Goal: Information Seeking & Learning: Stay updated

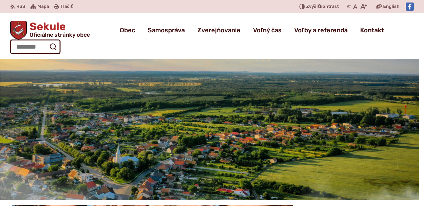
click at [65, 168] on img "2 / 3" at bounding box center [207, 129] width 424 height 141
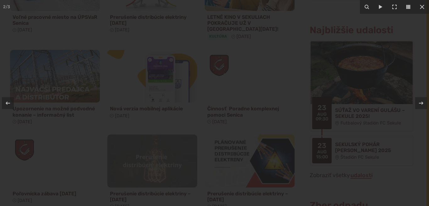
scroll to position [382, 0]
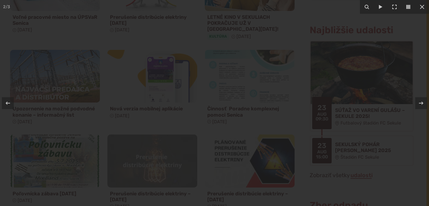
drag, startPoint x: 428, startPoint y: 42, endPoint x: 429, endPoint y: 81, distance: 39.0
click at [424, 81] on div at bounding box center [214, 103] width 429 height 206
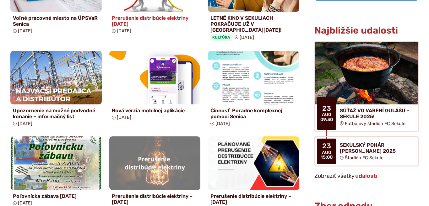
click at [145, 36] on div "Prerušenie distribúcie elektriny 20.08.2025 29. júl 2025" at bounding box center [154, 0] width 91 height 85
click at [134, 70] on img at bounding box center [154, 78] width 91 height 54
click at [156, 44] on div "Voľné pracovné miesto na ÚPSVaR Senica 01. aug 2025 Prerušenie distribúcie elek…" at bounding box center [154, 86] width 289 height 257
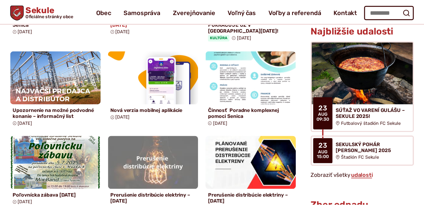
scroll to position [332, 0]
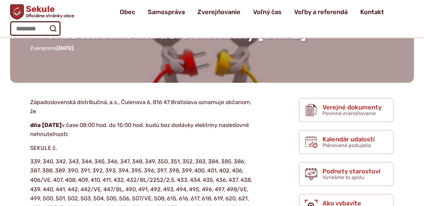
scroll to position [50, 0]
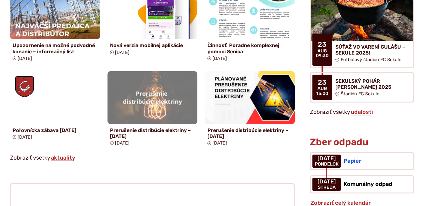
scroll to position [575, 0]
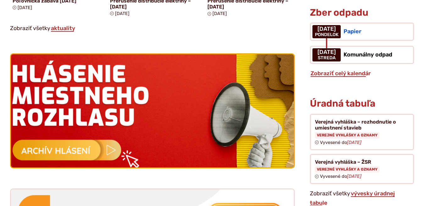
click at [58, 147] on img at bounding box center [152, 111] width 311 height 125
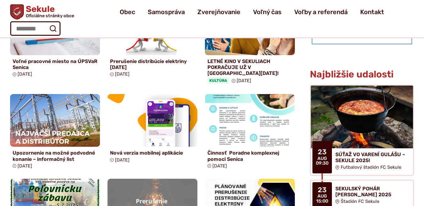
scroll to position [0, 0]
